Goal: Check status: Check status

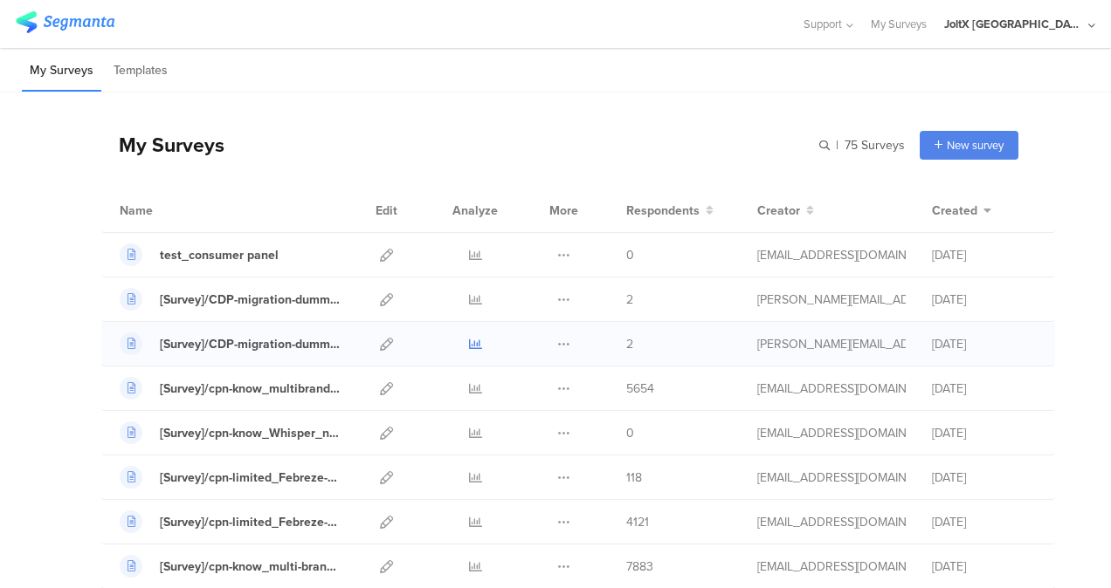
click at [469, 341] on icon at bounding box center [475, 344] width 13 height 13
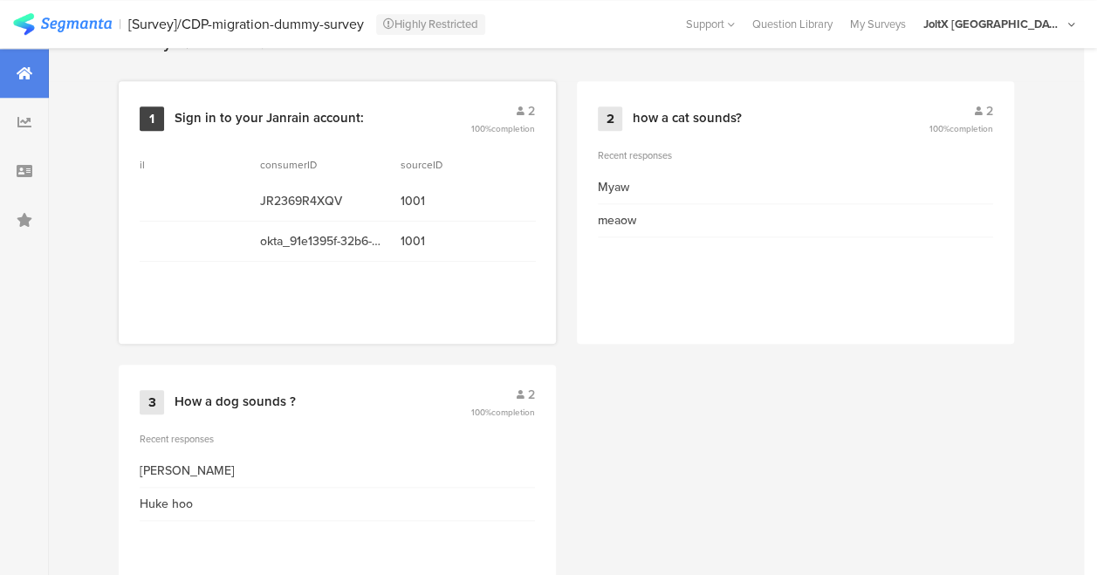
scroll to position [786, 0]
